Goal: Complete application form

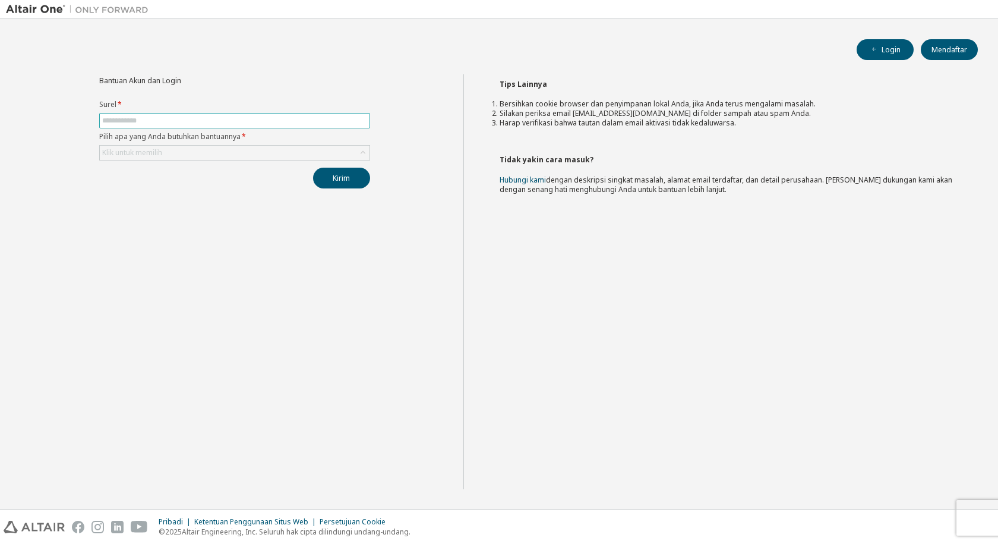
click at [187, 124] on input "text" at bounding box center [234, 121] width 265 height 10
click at [146, 122] on input "*" at bounding box center [234, 121] width 265 height 10
type input "**********"
click at [950, 46] on font "Mendaftar" at bounding box center [950, 50] width 36 height 10
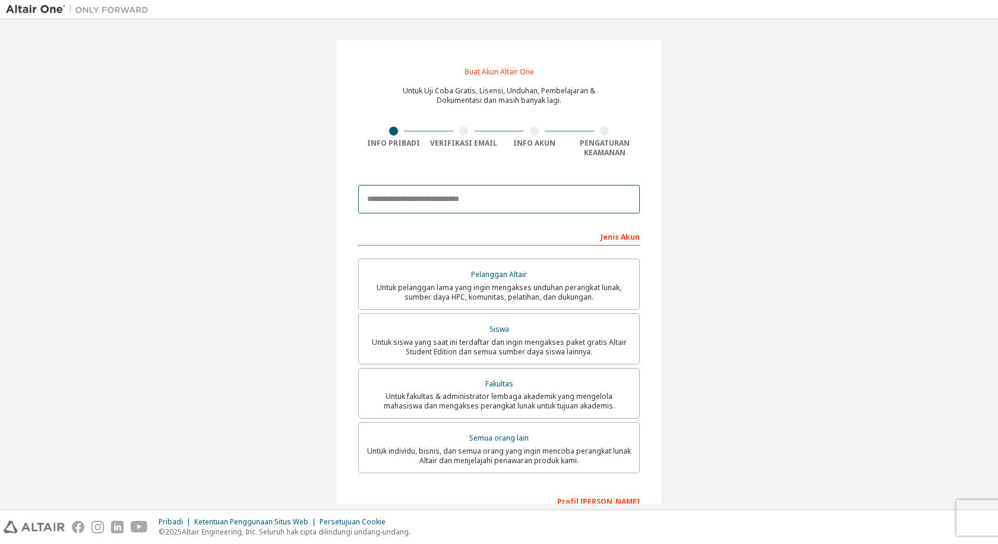
click at [496, 201] on input "email" at bounding box center [499, 199] width 282 height 29
click at [490, 203] on input "email" at bounding box center [499, 199] width 282 height 29
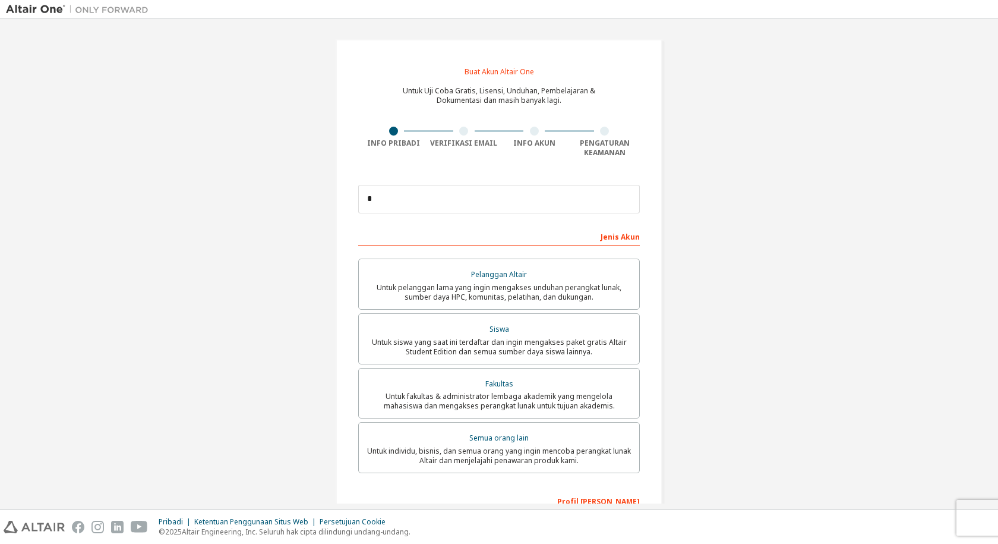
drag, startPoint x: 356, startPoint y: 61, endPoint x: 394, endPoint y: 64, distance: 38.1
click at [394, 64] on div "Buat Akun Altair One Untuk Uji Coba Gratis, Lisensi, Unduhan, Pembelajaran & Do…" at bounding box center [499, 345] width 327 height 613
click at [432, 193] on input "*" at bounding box center [499, 199] width 282 height 29
type input "*********"
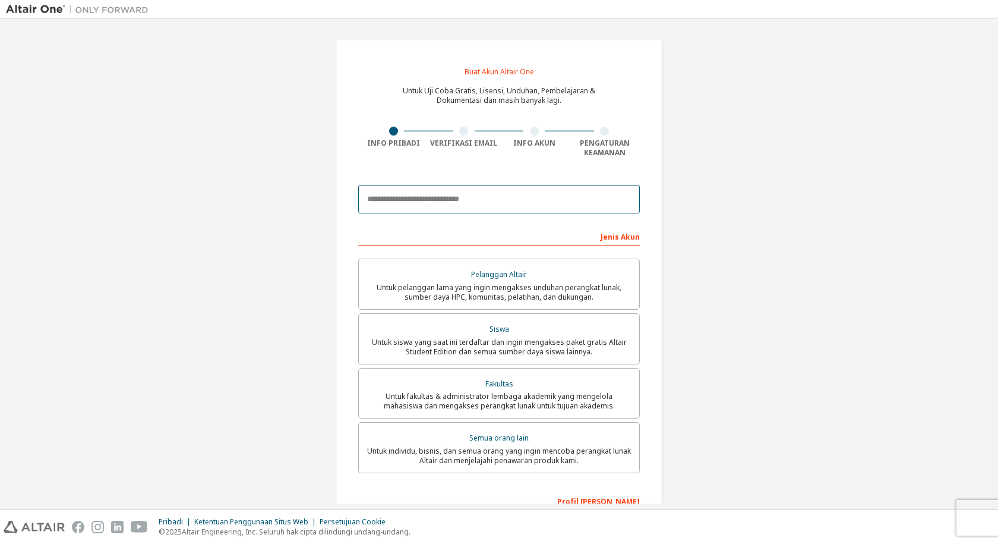
click at [434, 203] on input "email" at bounding box center [499, 199] width 282 height 29
type input "*"
click at [408, 197] on input "email" at bounding box center [499, 199] width 282 height 29
type input "**********"
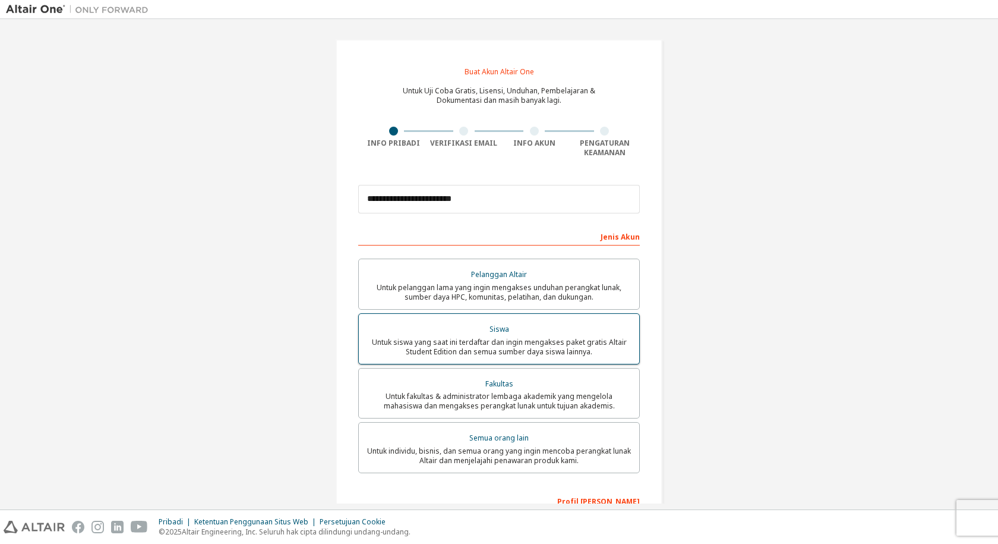
click at [485, 339] on font "Untuk siswa yang saat ini terdaftar dan ingin mengakses paket gratis Altair Stu…" at bounding box center [499, 347] width 255 height 20
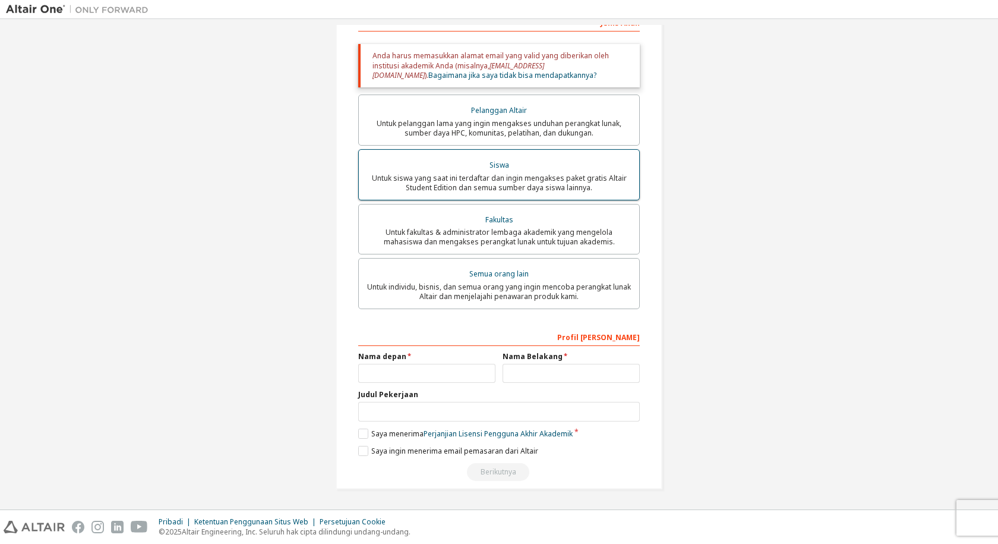
scroll to position [214, 0]
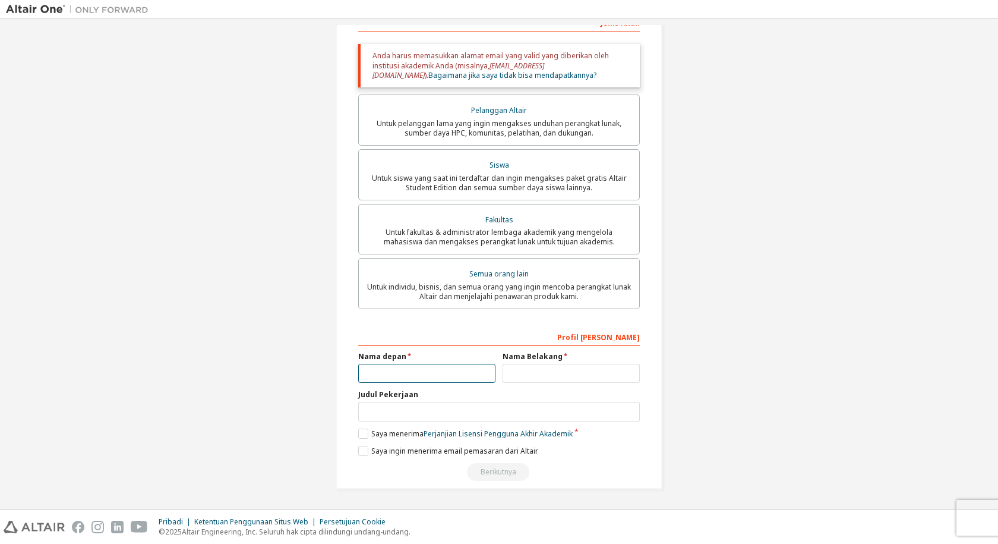
click at [415, 377] on input "text" at bounding box center [426, 374] width 137 height 20
type input "*****"
click at [526, 371] on input "text" at bounding box center [571, 374] width 137 height 20
type input "*******"
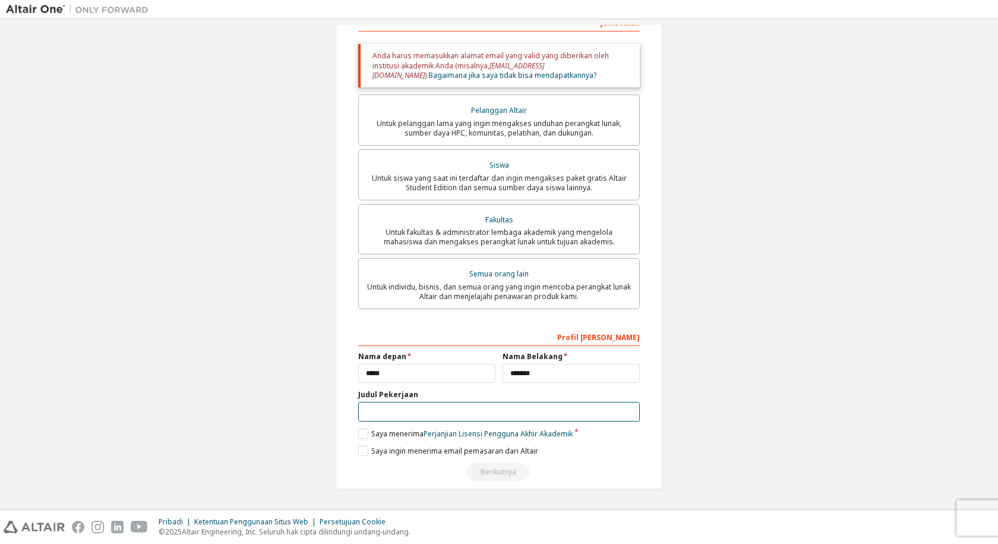
click at [511, 408] on input "text" at bounding box center [499, 412] width 282 height 20
type input "*********"
click at [365, 436] on label "Saya menerima Perjanjian Lisensi Pengguna Akhir Akademik" at bounding box center [465, 433] width 214 height 10
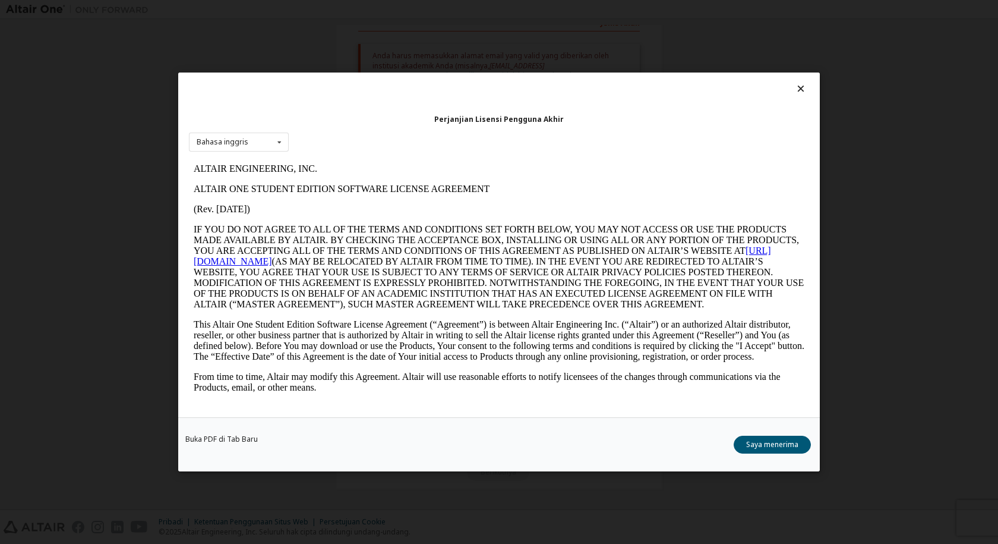
scroll to position [0, 0]
click at [283, 139] on icon at bounding box center [279, 142] width 15 height 18
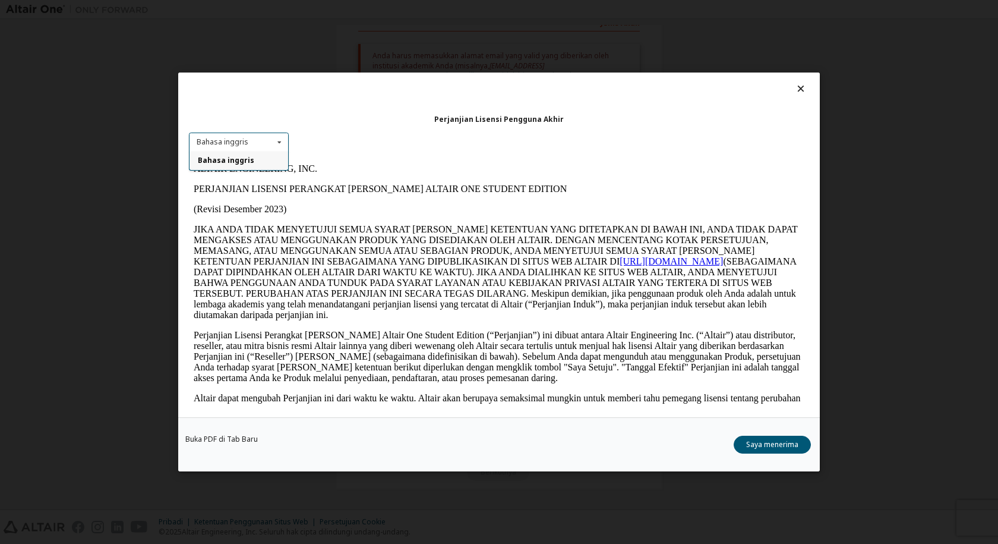
click at [273, 148] on icon at bounding box center [279, 142] width 15 height 18
click at [370, 129] on div "Perjanjian Lisensi Pengguna Akhir Bahasa inggris Bahasa inggris" at bounding box center [499, 244] width 642 height 345
click at [753, 433] on div "Buka PDF di Tab Baru Saya menerima" at bounding box center [499, 444] width 642 height 54
click at [765, 445] on font "Saya menerima" at bounding box center [772, 444] width 52 height 10
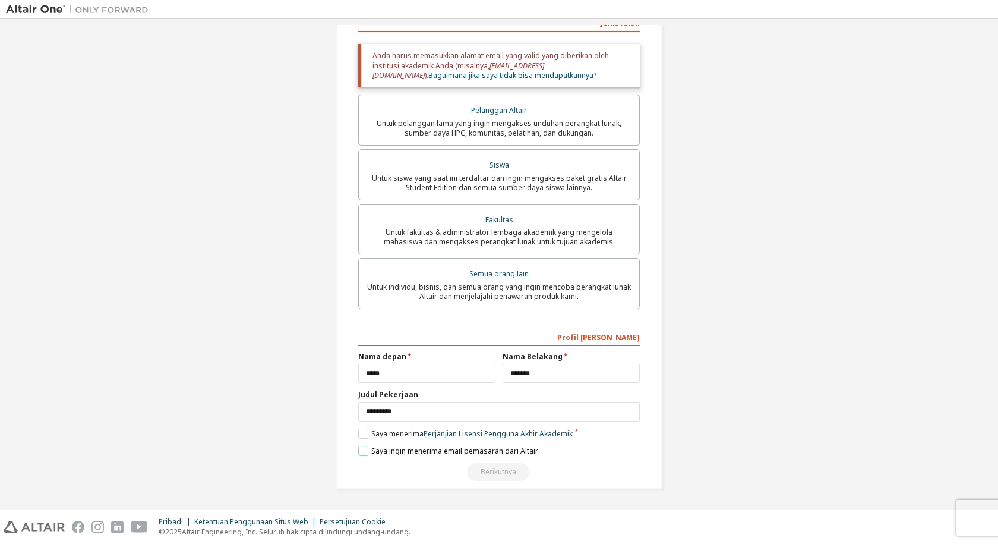
click at [367, 454] on label "Saya ingin menerima email pemasaran dari Altair" at bounding box center [448, 451] width 180 height 10
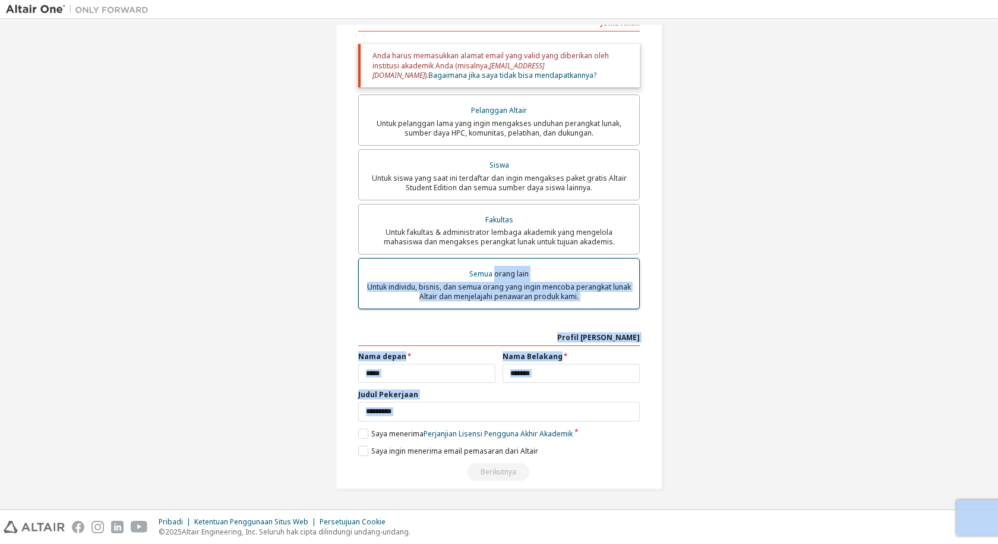
drag, startPoint x: 500, startPoint y: 471, endPoint x: 491, endPoint y: 273, distance: 198.7
click at [491, 273] on div "Jenis Akun Email akademis di luar daftar yang kami kenali akan memerlukan verif…" at bounding box center [499, 246] width 282 height 468
click at [469, 326] on div "Jenis Akun Email akademis di luar daftar yang kami kenali akan memerlukan verif…" at bounding box center [499, 246] width 282 height 468
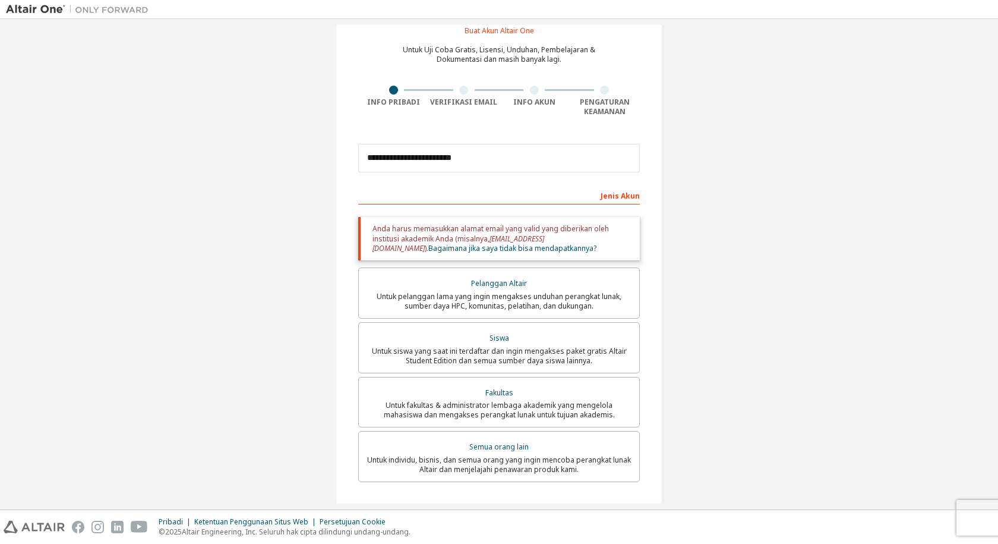
scroll to position [40, 0]
click at [463, 368] on label "Siswa Untuk siswa yang saat ini terdaftar dan ingin mengakses paket gratis Alta…" at bounding box center [499, 348] width 282 height 51
click at [461, 351] on font "Untuk siswa yang saat ini terdaftar dan ingin mengakses paket gratis Altair Stu…" at bounding box center [499, 356] width 255 height 20
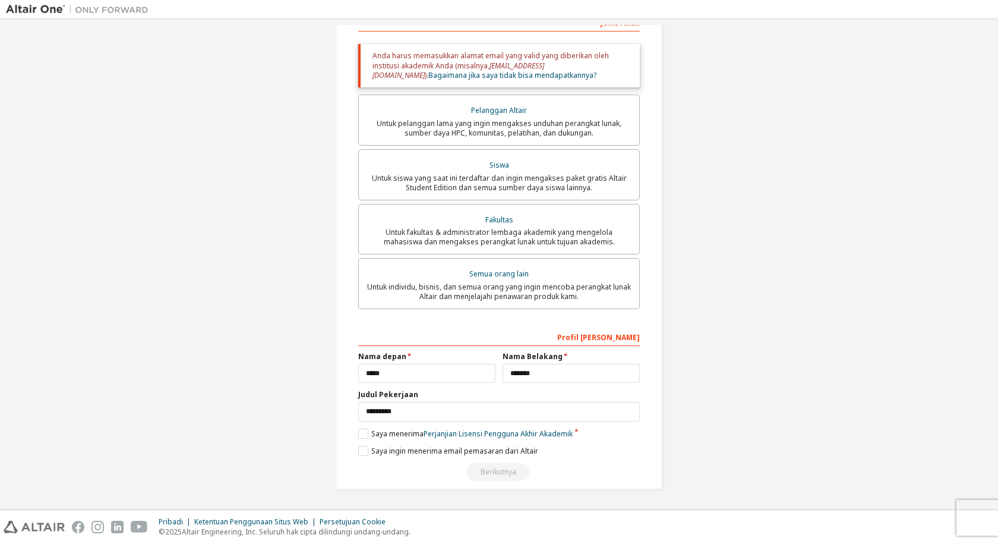
scroll to position [0, 0]
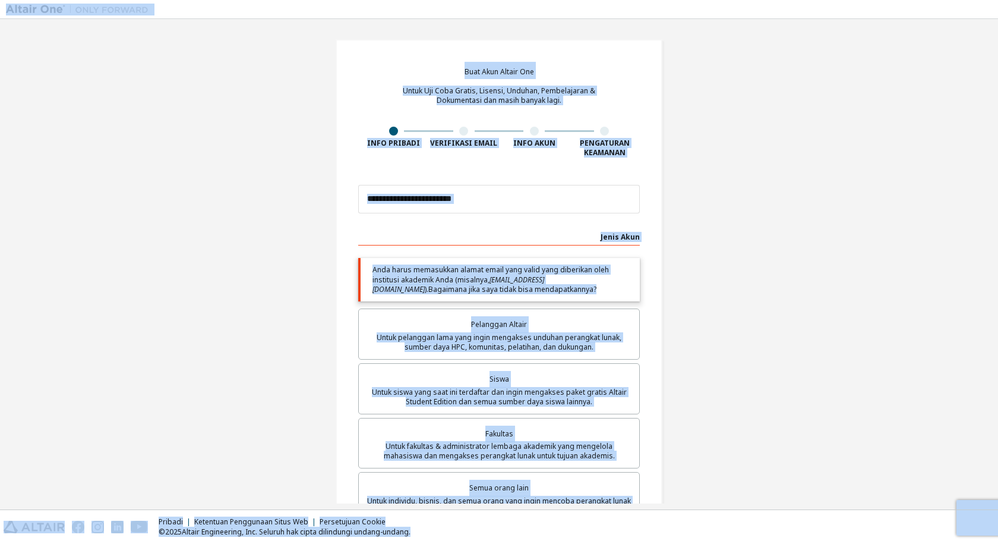
copy div "Buat Akun Altair One Untuk Uji Coba Gratis, Lisensi, Unduhan, Pembelajaran & Do…"
click at [482, 199] on input "**********" at bounding box center [499, 199] width 282 height 29
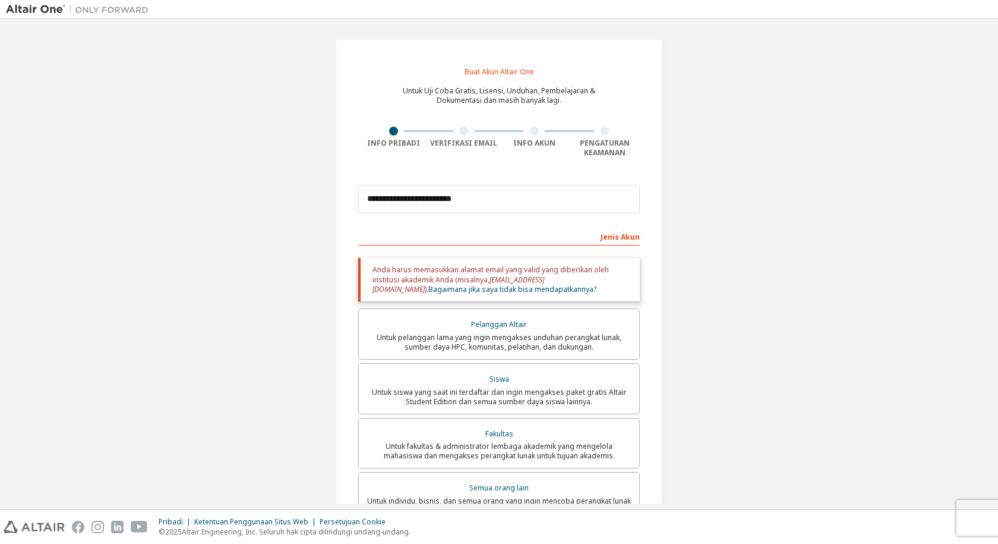
click at [479, 231] on div "Jenis Akun" at bounding box center [499, 235] width 282 height 19
click at [483, 280] on font "Anda harus memasukkan alamat email yang valid yang diberikan oleh institusi aka…" at bounding box center [491, 274] width 236 height 20
click at [487, 291] on font "Bagaimana jika saya tidak bisa mendapatkannya?" at bounding box center [512, 289] width 168 height 10
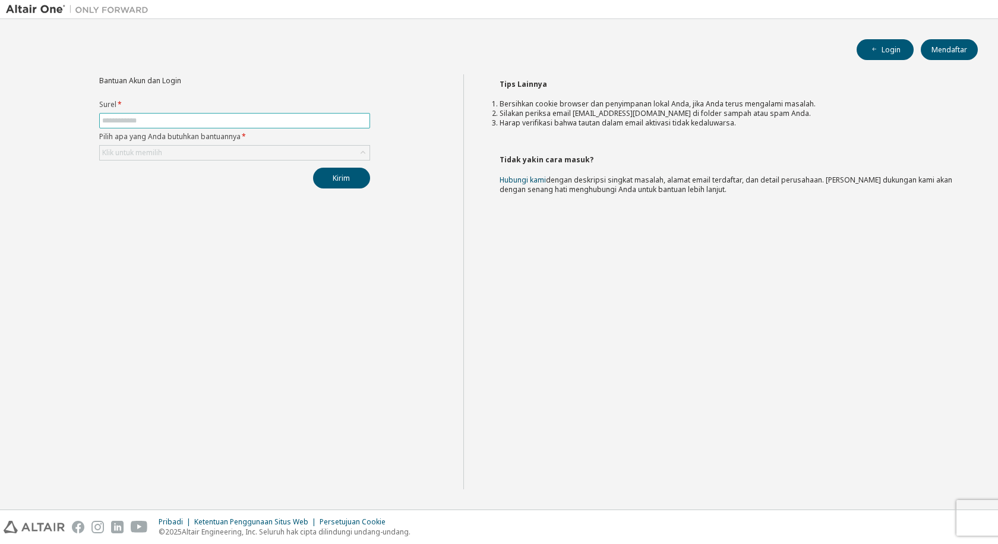
click at [257, 123] on input "text" at bounding box center [234, 121] width 265 height 10
